Goal: Use online tool/utility: Utilize a website feature to perform a specific function

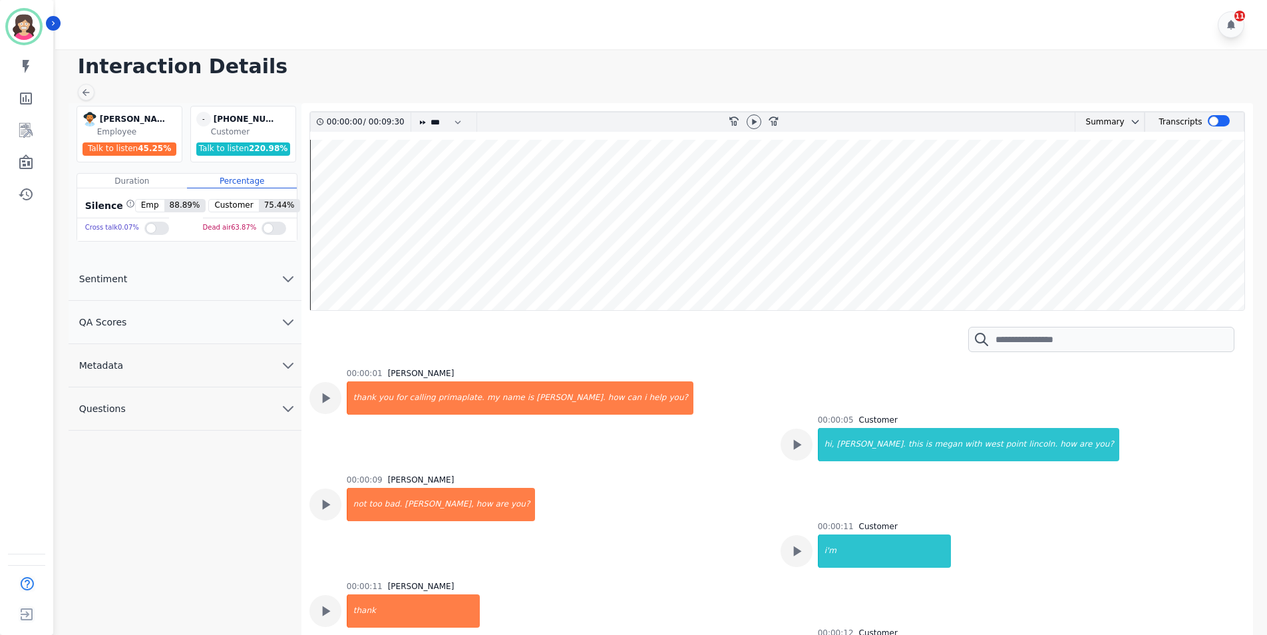
scroll to position [2927, 0]
